Goal: Check status: Check status

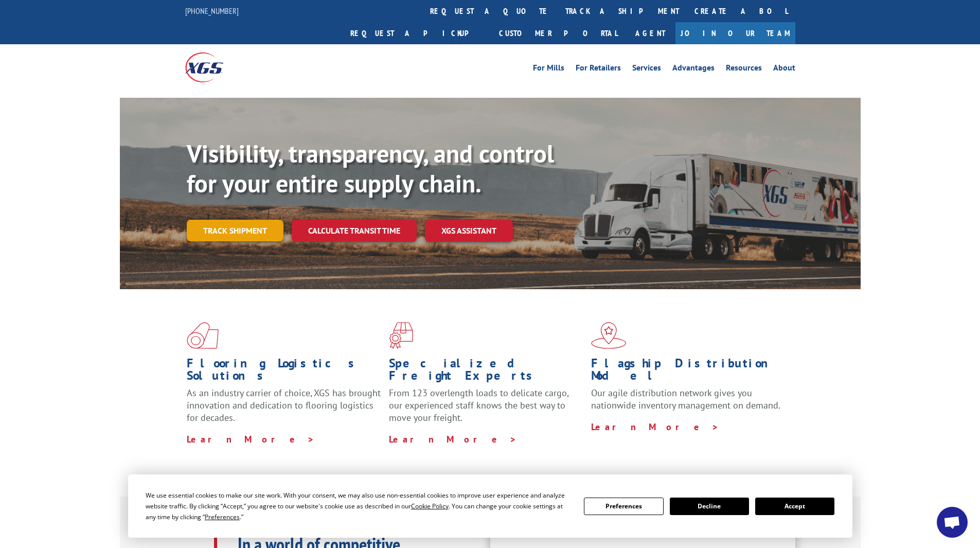
click at [220, 220] on link "Track shipment" at bounding box center [235, 231] width 97 height 22
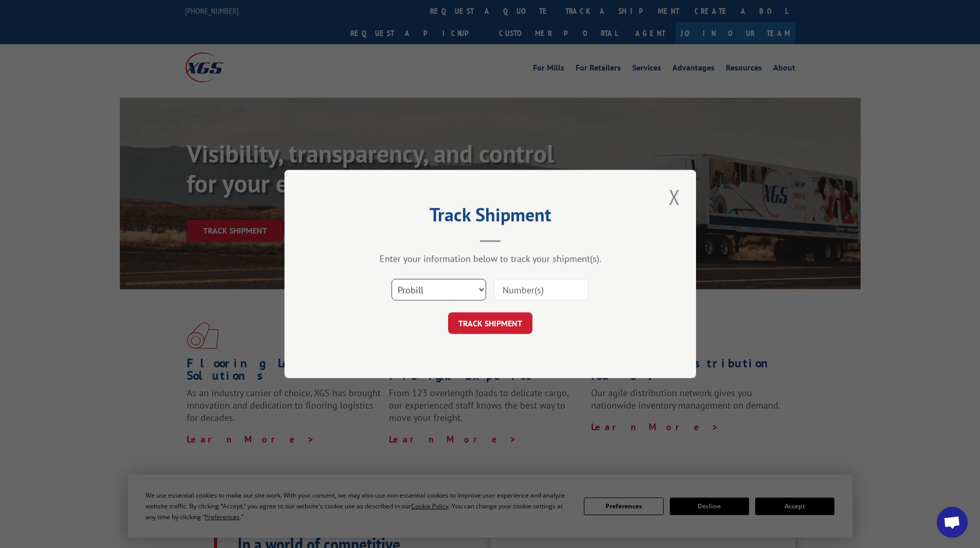
click at [480, 289] on select "Select category... Probill BOL PO" at bounding box center [438, 290] width 95 height 22
select select "bol"
click at [391, 279] on select "Select category... Probill BOL PO" at bounding box center [438, 290] width 95 height 22
click at [527, 292] on input at bounding box center [541, 290] width 95 height 22
type input "15170348"
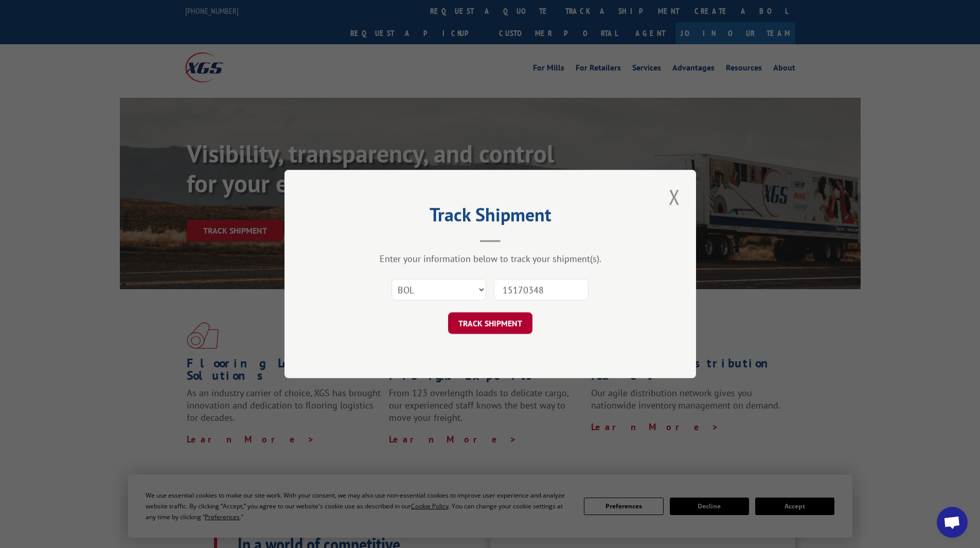
click at [499, 322] on button "TRACK SHIPMENT" at bounding box center [490, 323] width 84 height 22
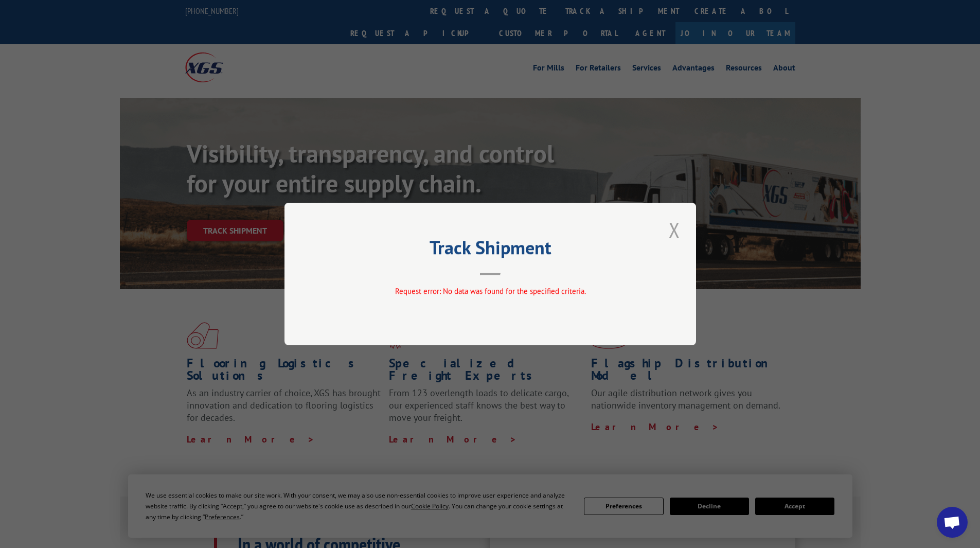
click at [671, 230] on button "Close modal" at bounding box center [674, 230] width 17 height 28
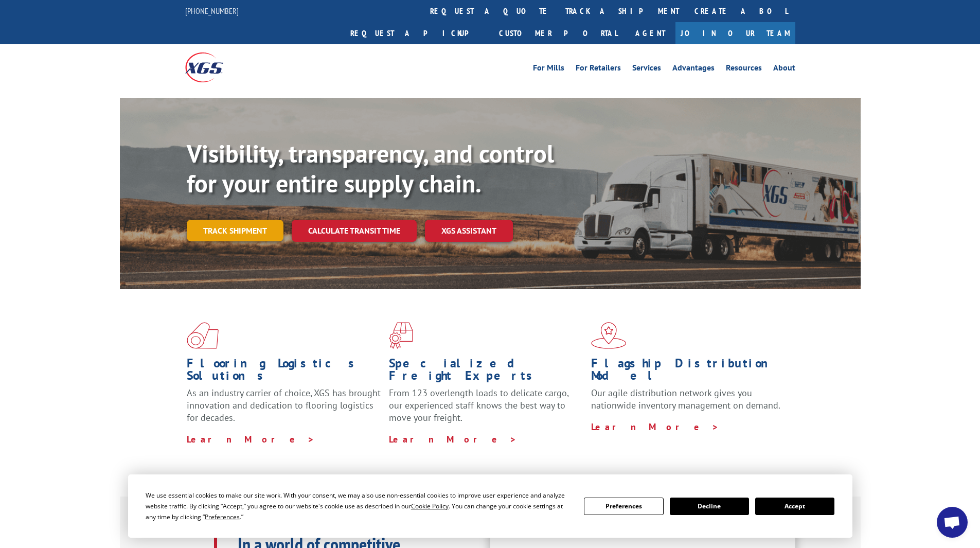
click at [243, 220] on link "Track shipment" at bounding box center [235, 231] width 97 height 22
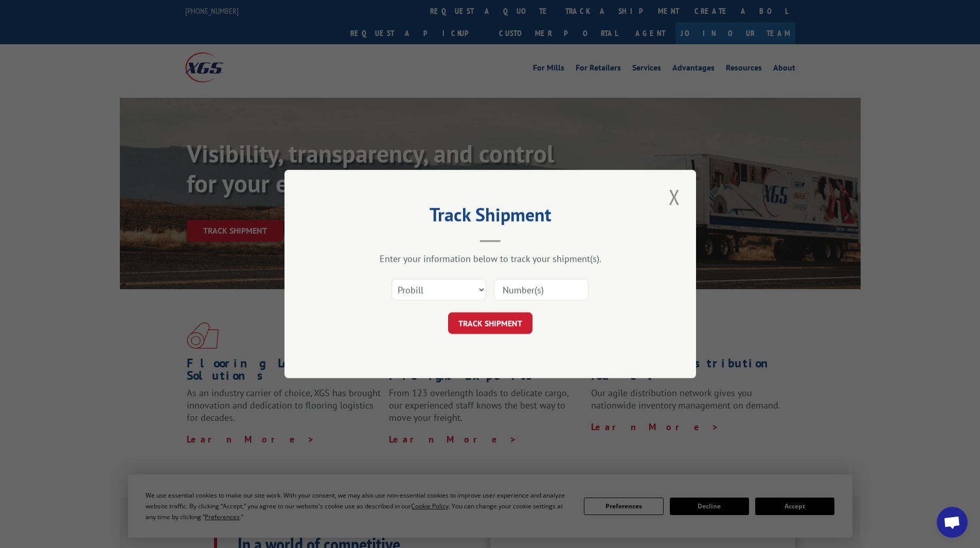
click at [517, 288] on input at bounding box center [541, 290] width 95 height 22
type input "15170348"
click at [480, 318] on button "TRACK SHIPMENT" at bounding box center [490, 323] width 84 height 22
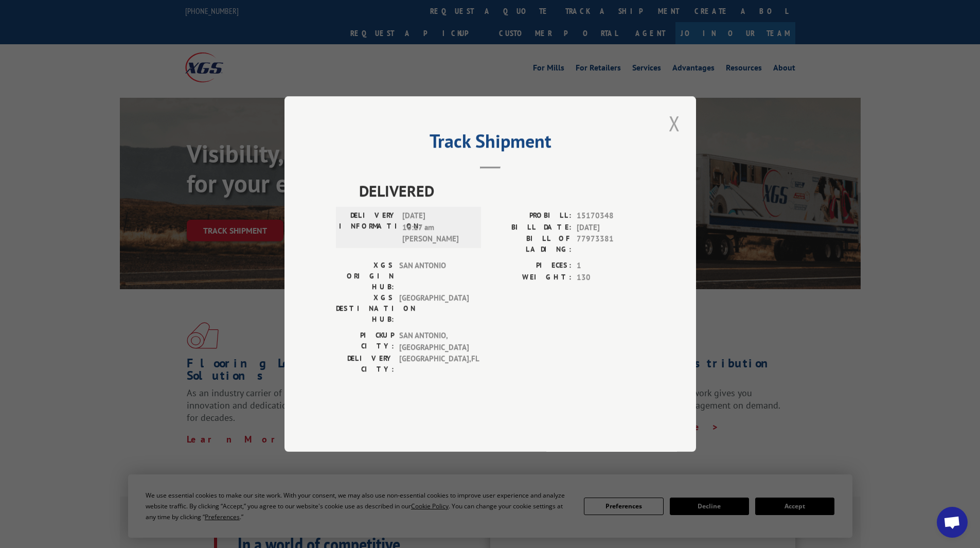
click at [674, 137] on button "Close modal" at bounding box center [674, 123] width 17 height 28
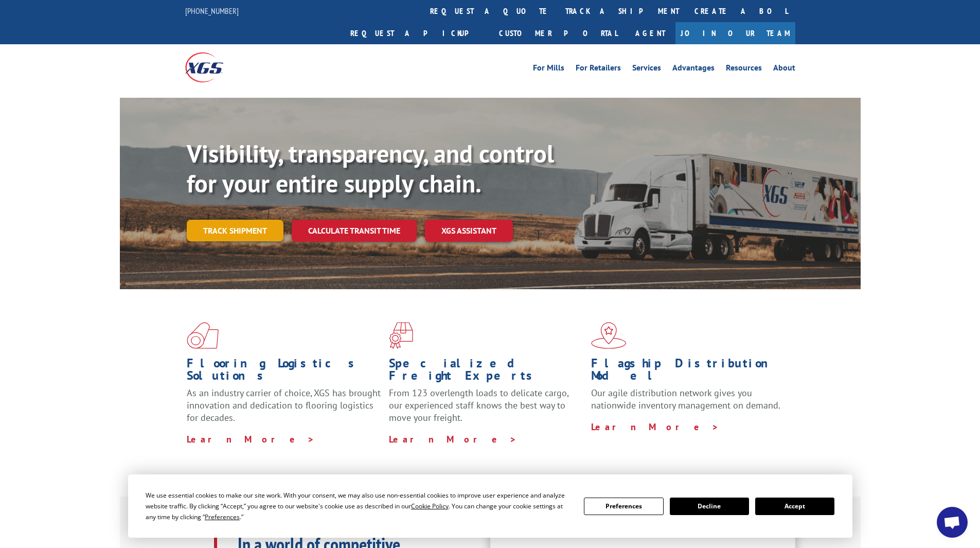
click at [236, 220] on link "Track shipment" at bounding box center [235, 231] width 97 height 22
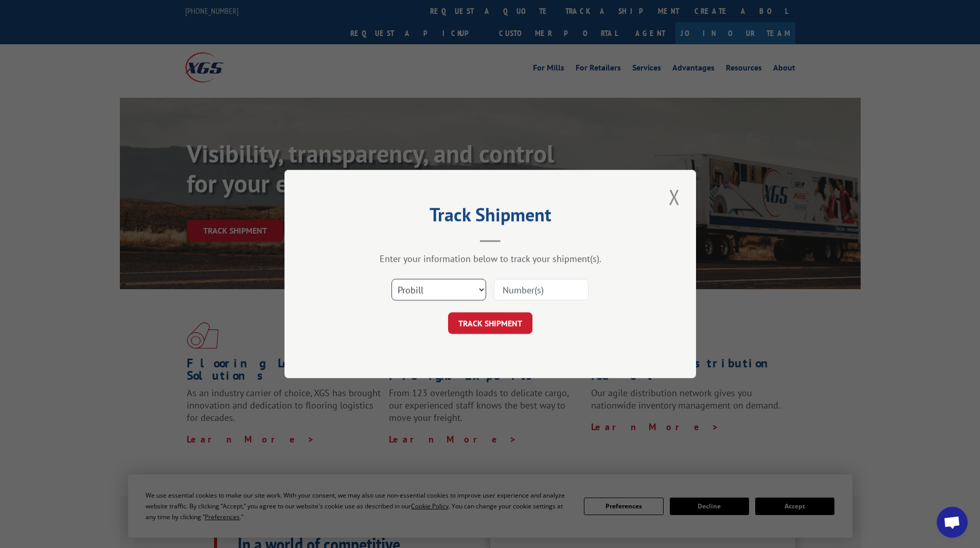
click at [480, 287] on select "Select category... Probill BOL PO" at bounding box center [438, 290] width 95 height 22
select select "bol"
click at [391, 279] on select "Select category... Probill BOL PO" at bounding box center [438, 290] width 95 height 22
click at [522, 281] on input at bounding box center [541, 290] width 95 height 22
type input "15170348"
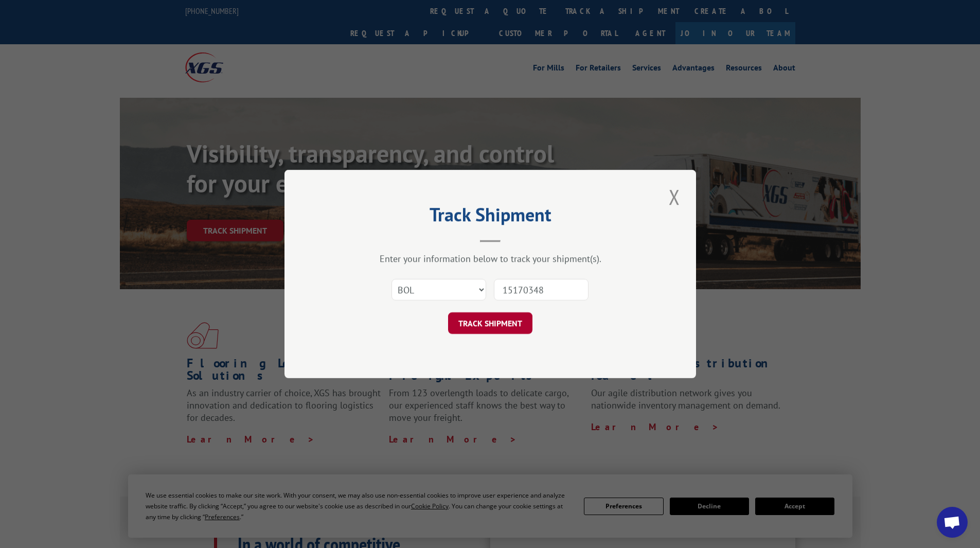
click at [486, 322] on button "TRACK SHIPMENT" at bounding box center [490, 323] width 84 height 22
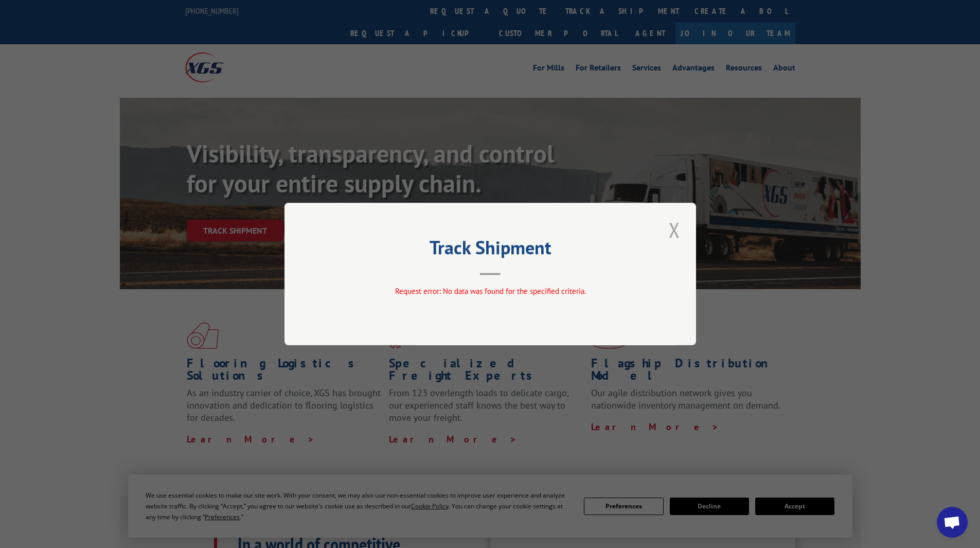
click at [675, 224] on button "Close modal" at bounding box center [674, 230] width 17 height 28
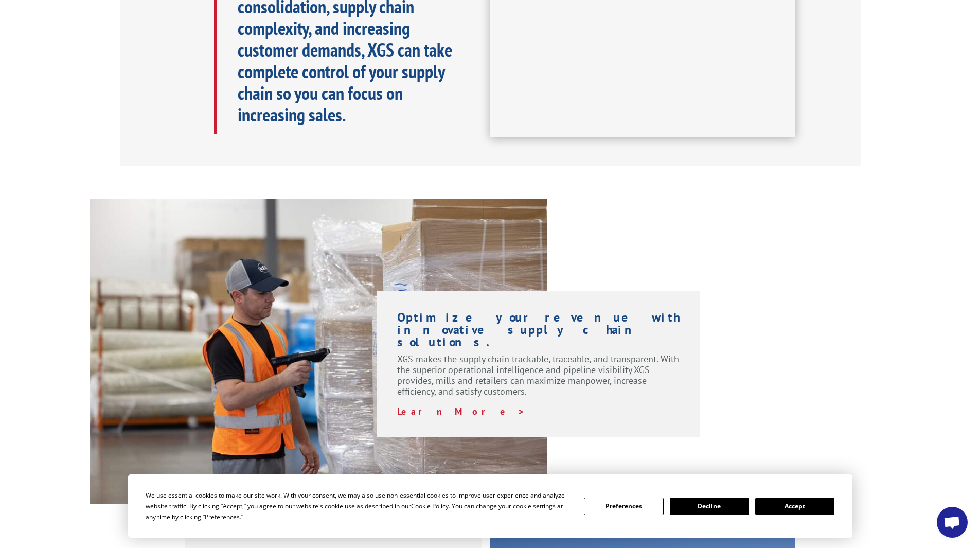
scroll to position [566, 0]
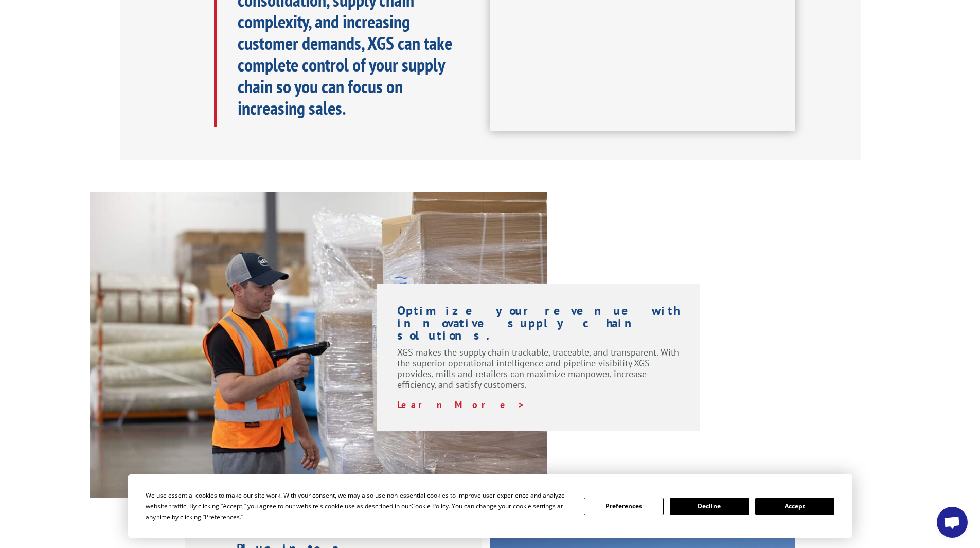
click at [713, 502] on button "Decline" at bounding box center [709, 505] width 79 height 17
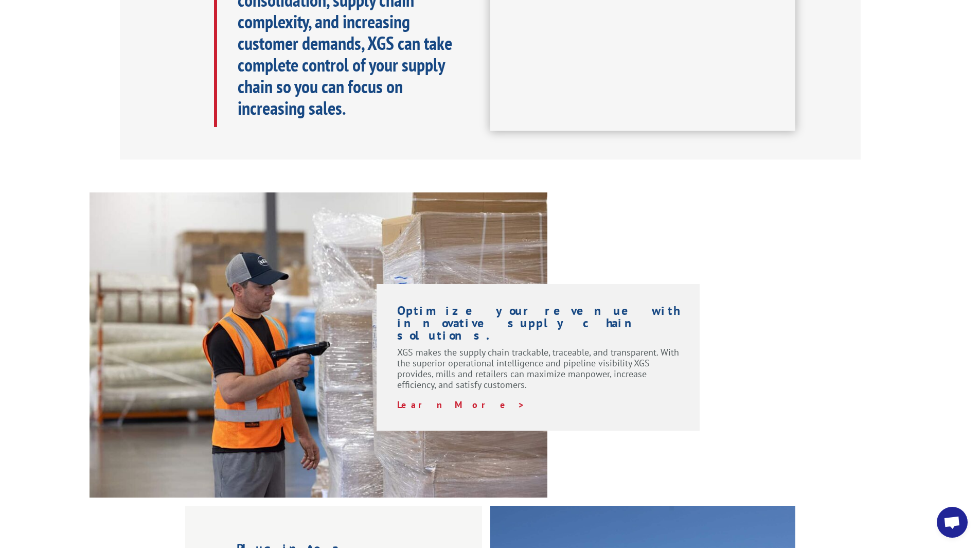
scroll to position [512, 0]
